Goal: Task Accomplishment & Management: Use online tool/utility

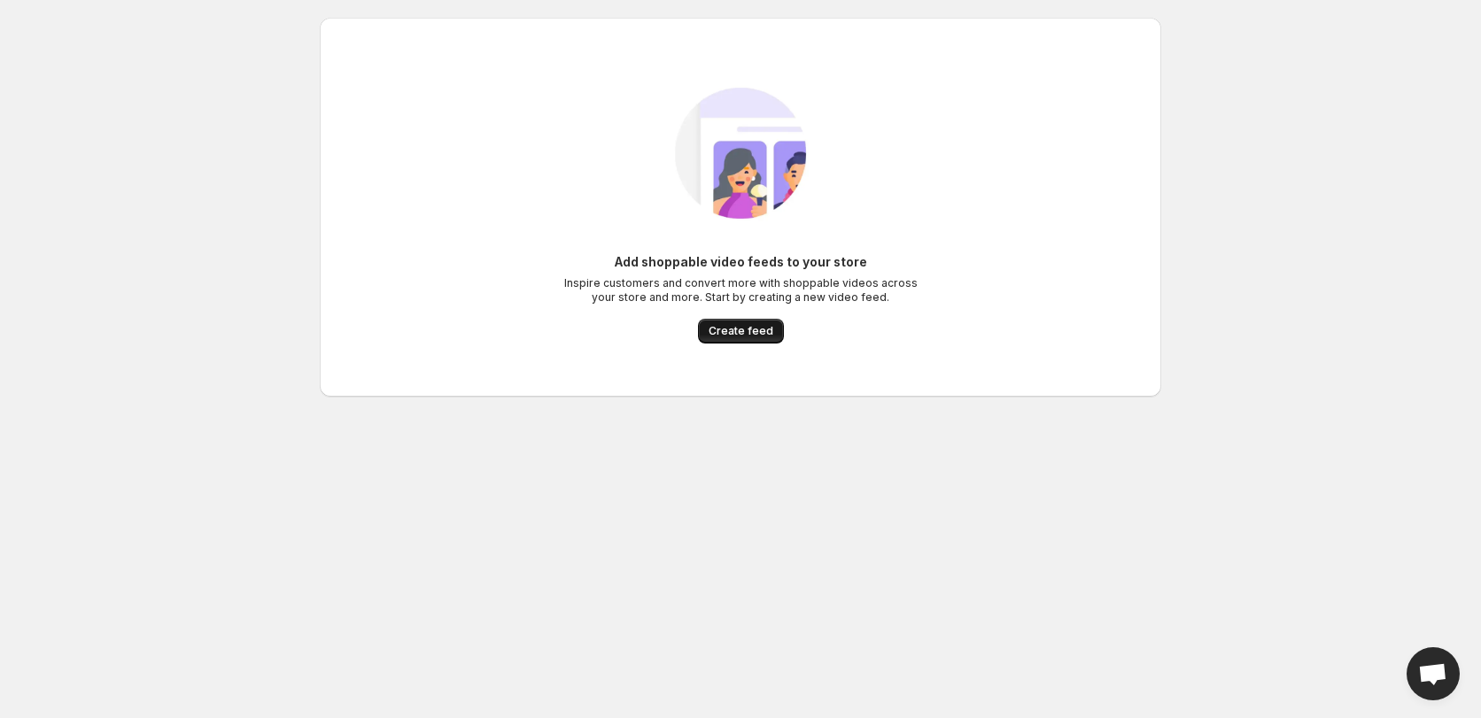
click at [764, 333] on span "Create feed" at bounding box center [741, 331] width 65 height 14
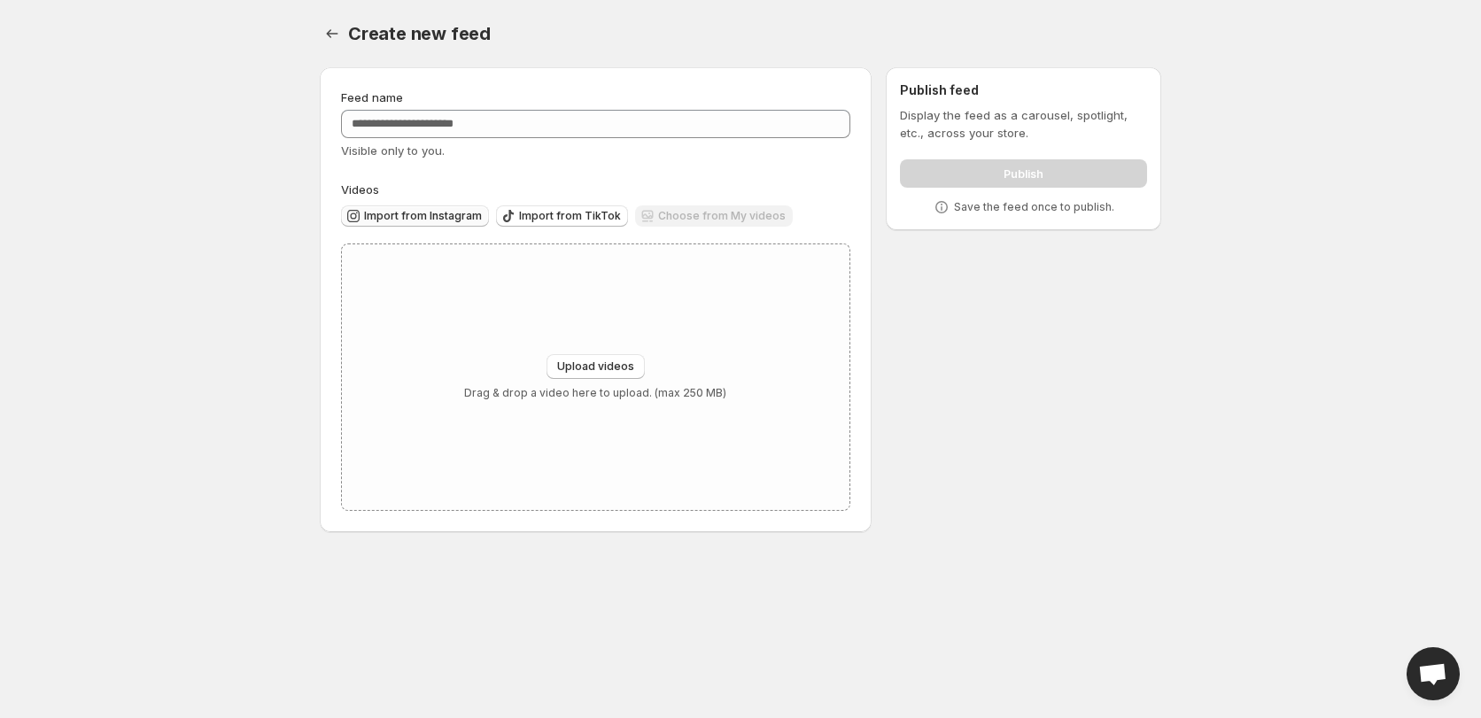
click at [433, 211] on span "Import from Instagram" at bounding box center [423, 216] width 118 height 14
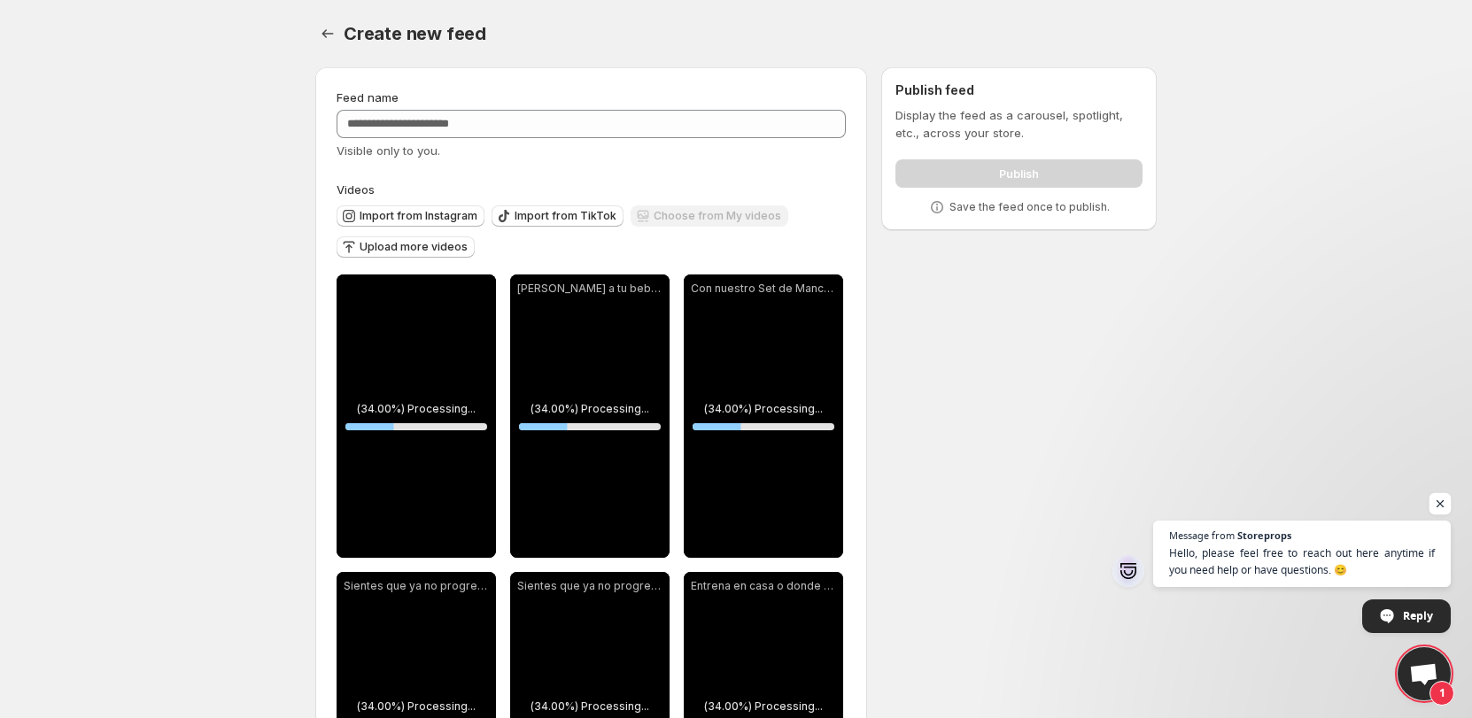
click at [1446, 501] on span "Open chat" at bounding box center [1441, 504] width 22 height 22
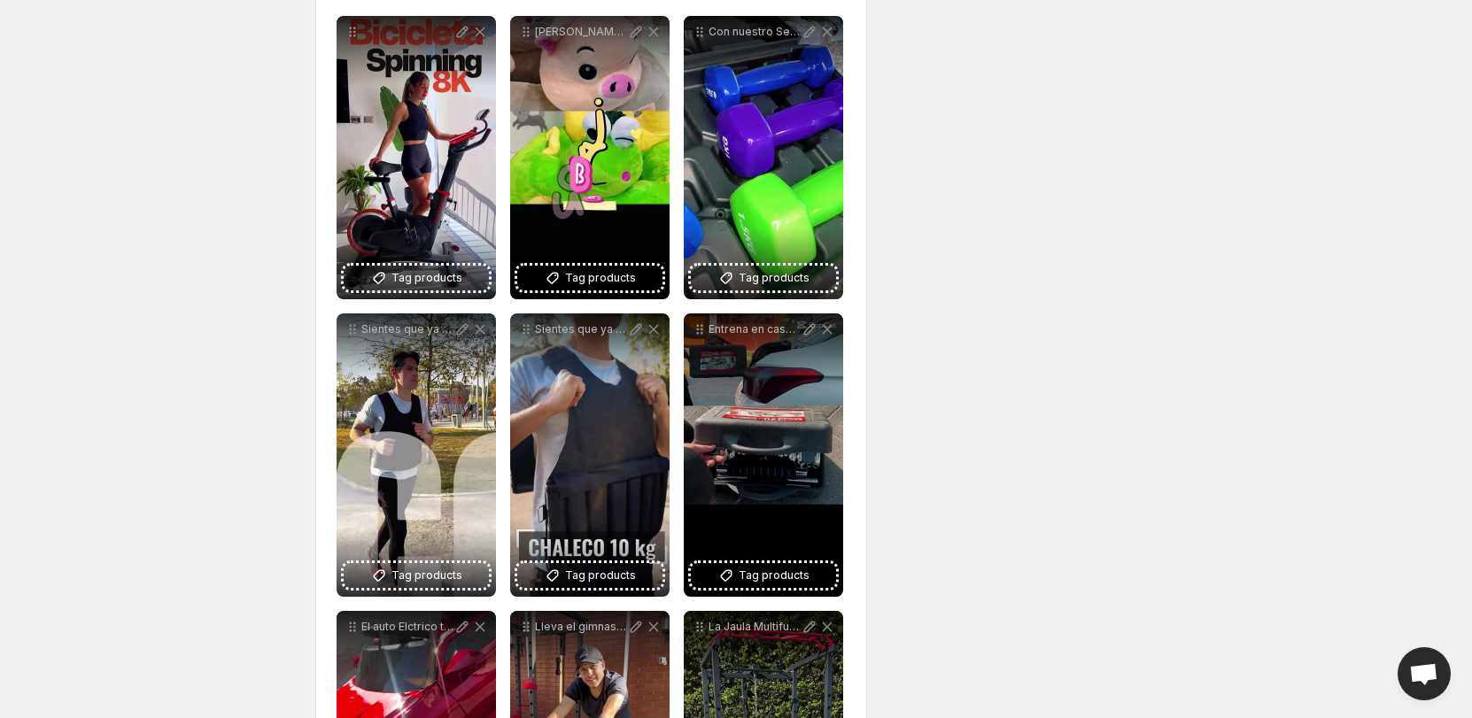
scroll to position [266, 0]
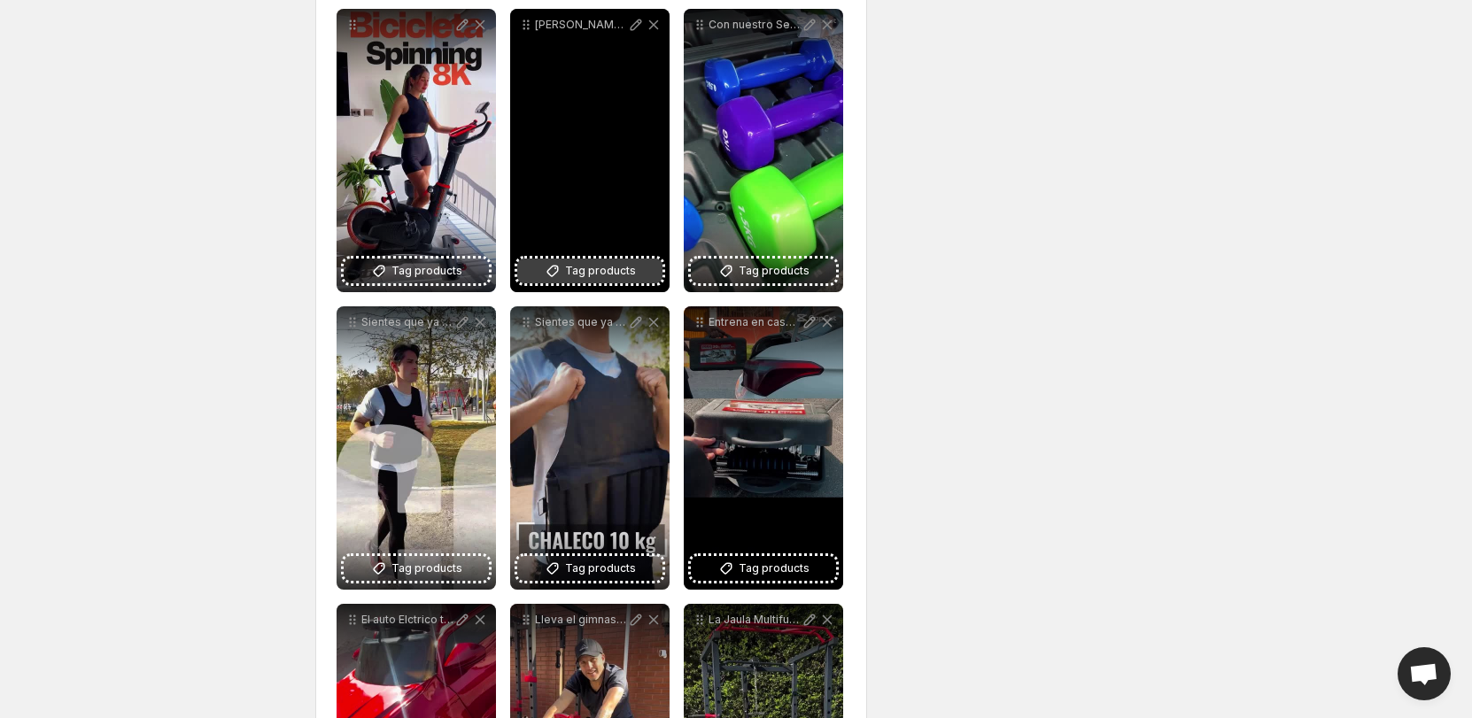
click at [572, 268] on span "Tag products" at bounding box center [600, 271] width 71 height 18
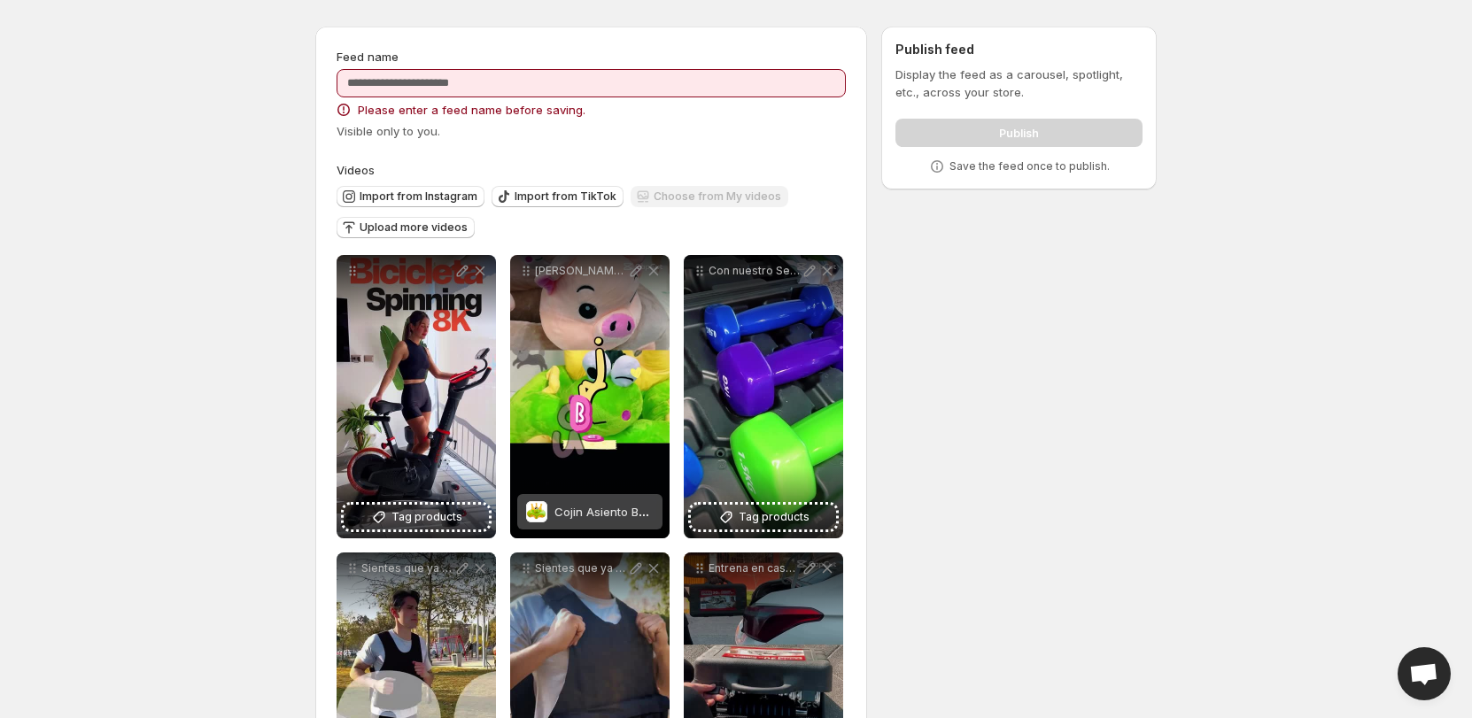
scroll to position [0, 0]
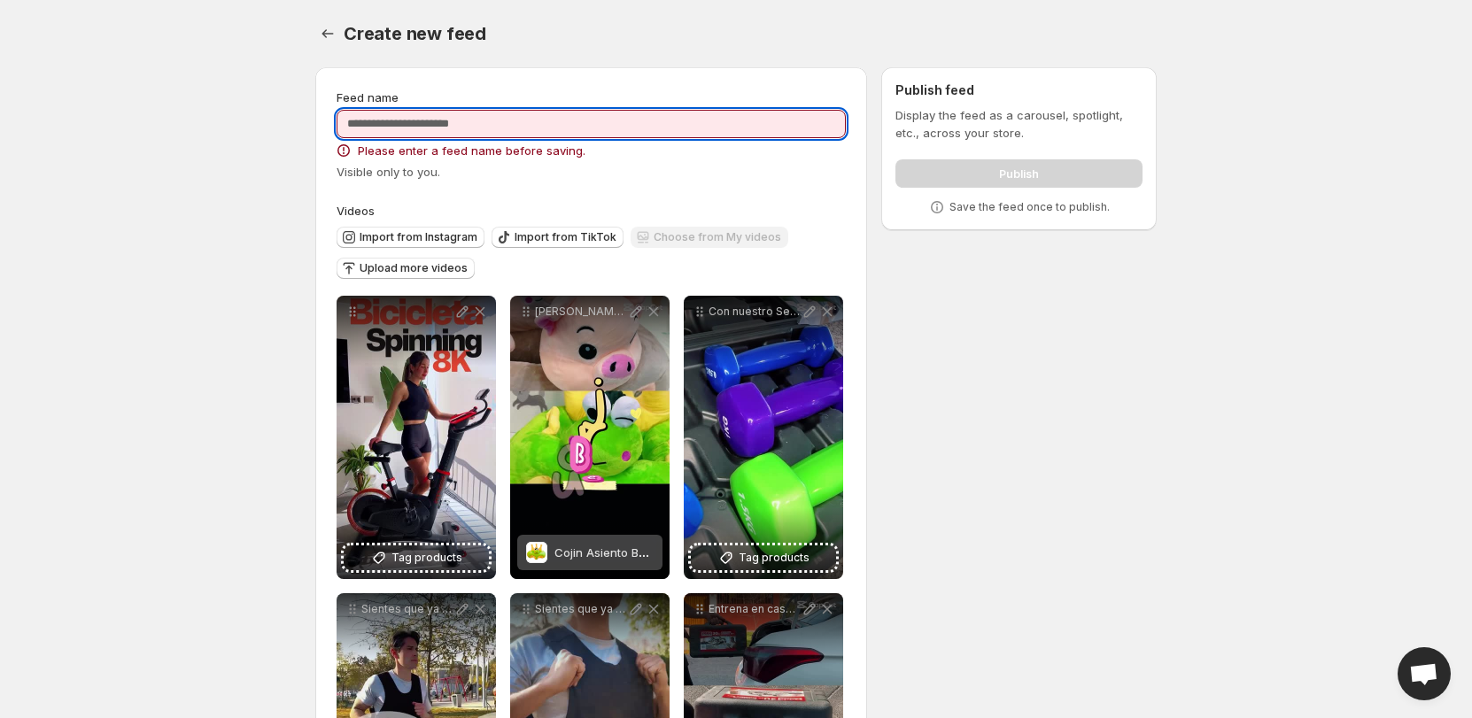
click at [490, 133] on input "Feed name" at bounding box center [591, 124] width 509 height 28
type input "*"
type input "**********"
